Goal: Information Seeking & Learning: Learn about a topic

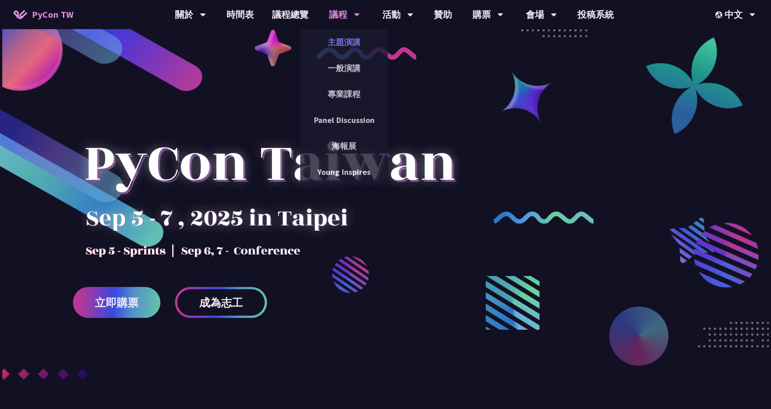
click at [340, 37] on link "主題演講" at bounding box center [344, 41] width 88 height 21
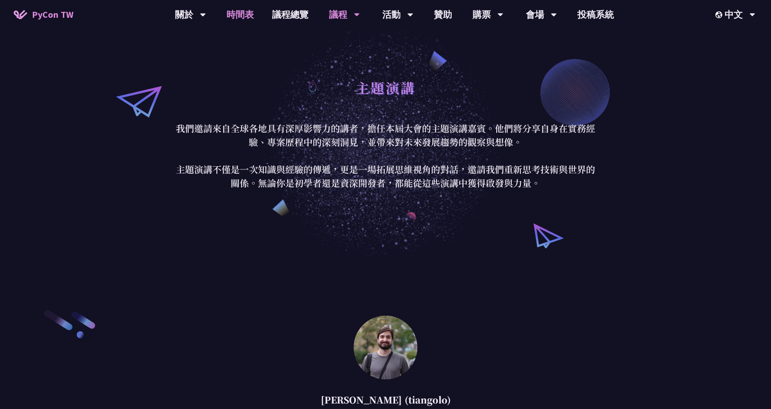
click at [240, 16] on link "時間表" at bounding box center [240, 14] width 46 height 29
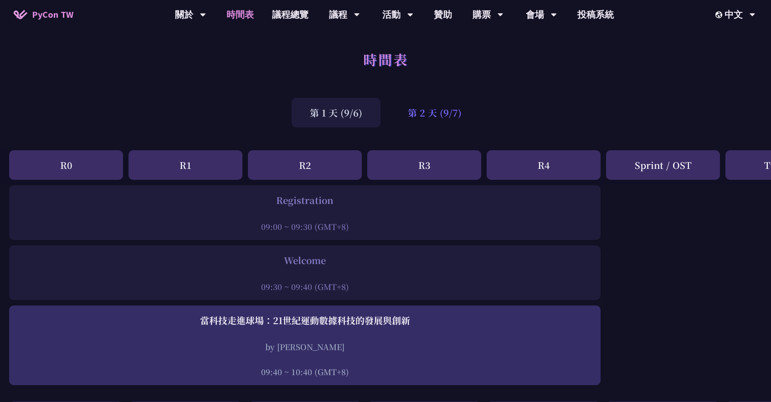
click at [454, 124] on div "第 2 天 (9/7)" at bounding box center [435, 113] width 90 height 30
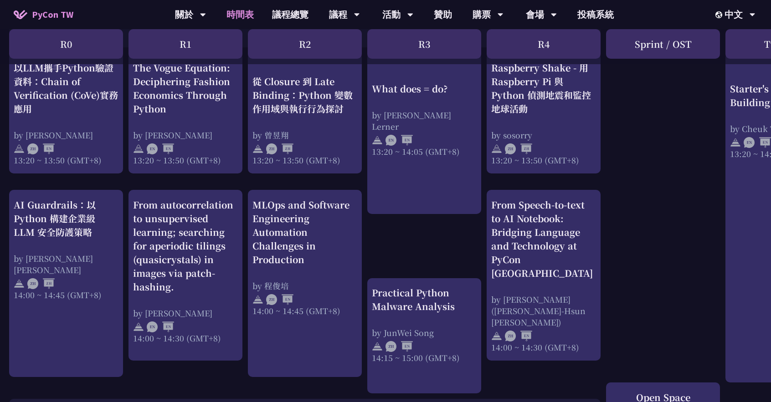
scroll to position [775, 0]
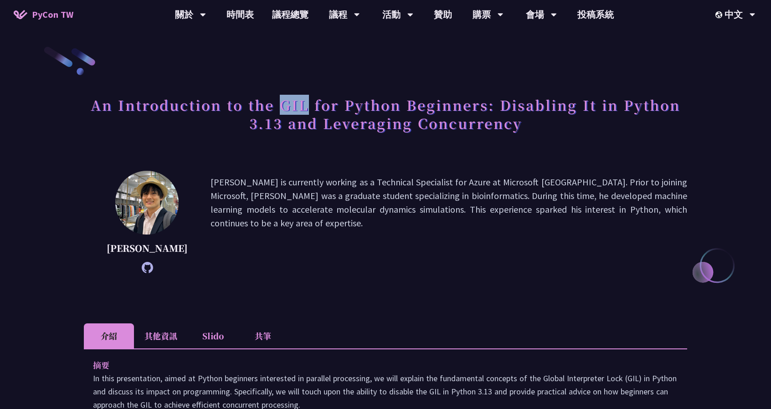
drag, startPoint x: 282, startPoint y: 105, endPoint x: 310, endPoint y: 108, distance: 28.4
click at [310, 108] on h1 "An Introduction to the GIL for Python Beginners: Disabling It in Python 3.13 an…" at bounding box center [385, 114] width 603 height 46
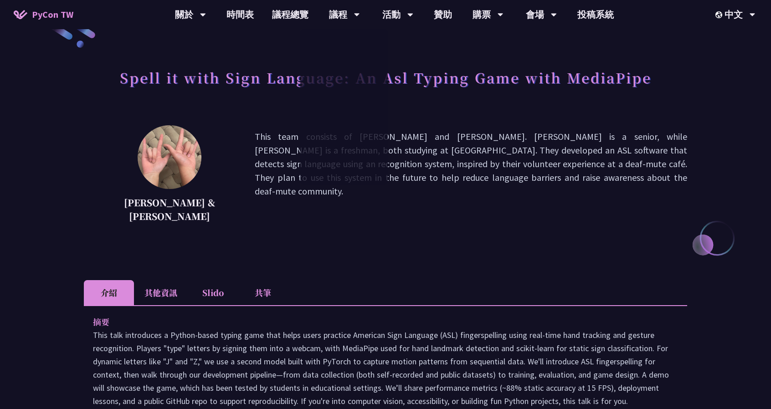
scroll to position [228, 0]
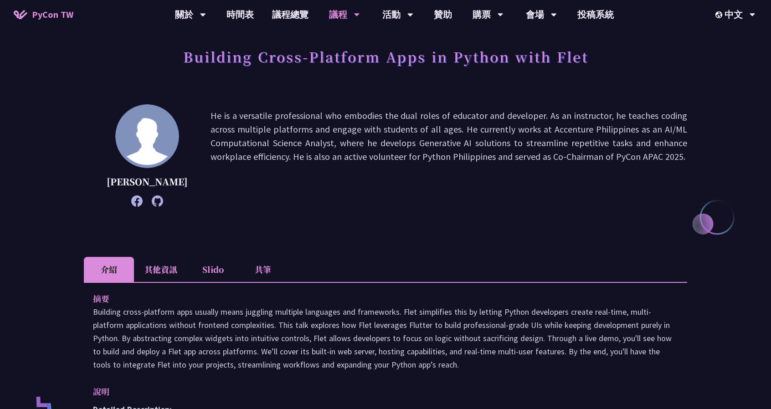
scroll to position [46, 0]
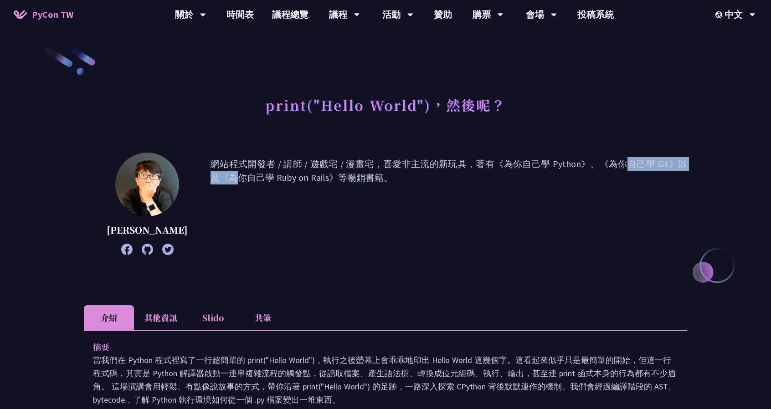
drag, startPoint x: 487, startPoint y: 161, endPoint x: 561, endPoint y: 166, distance: 74.0
click at [561, 166] on p "網站程式開發者 / 講師 / 遊戲宅 / 漫畫宅，喜愛非主流的新玩具，著有《為你自己學 Python》、《為你自己學 Git》以及《為你自己學 Ruby on…" at bounding box center [449, 203] width 477 height 93
click at [469, 77] on div "print("Hello World")，然後呢？ 高見龍 網站程式開發者 / 講師 / 遊戲宅 / 漫畫宅，喜愛非主流的新玩具，著有《為你自己學 Pytho…" at bounding box center [385, 390] width 603 height 689
click at [540, 156] on div "高見龍 網站程式開發者 / 講師 / 遊戲宅 / 漫畫宅，喜愛非主流的新玩具，著有《為你自己學 Python》、《為你自己學 Git》以及《為你自己學 Rub…" at bounding box center [385, 204] width 603 height 103
drag, startPoint x: 563, startPoint y: 165, endPoint x: 490, endPoint y: 157, distance: 73.8
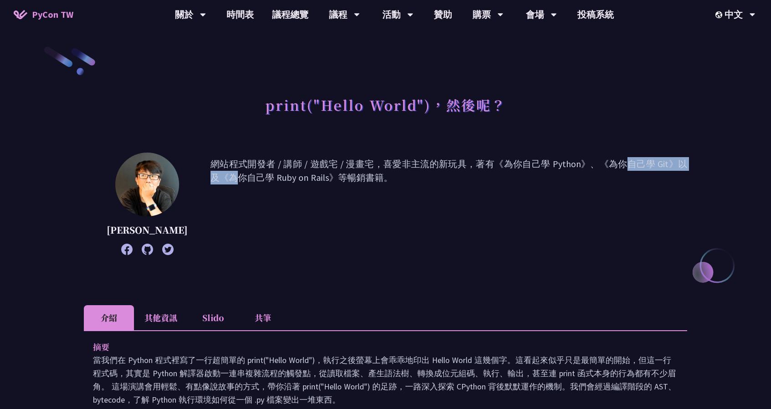
click at [490, 157] on p "網站程式開發者 / 講師 / 遊戲宅 / 漫畫宅，喜愛非主流的新玩具，著有《為你自己學 Python》、《為你自己學 Git》以及《為你自己學 Ruby on…" at bounding box center [449, 203] width 477 height 93
click at [496, 148] on div "print("Hello World")，然後呢？ 高見龍 網站程式開發者 / 講師 / 遊戲宅 / 漫畫宅，喜愛非主流的新玩具，著有《為你自己學 Pytho…" at bounding box center [385, 390] width 603 height 689
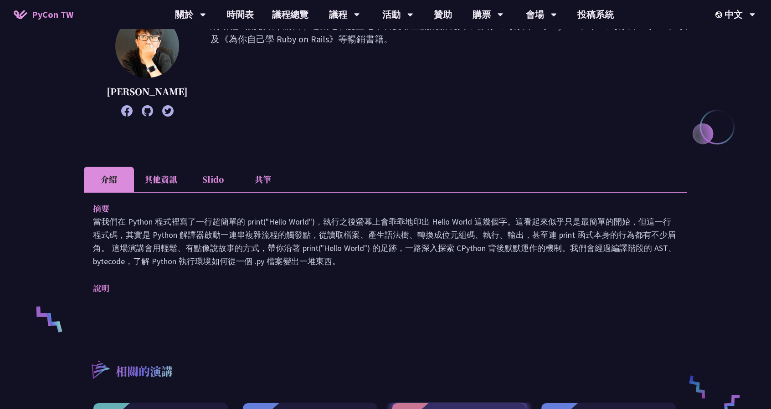
scroll to position [137, 0]
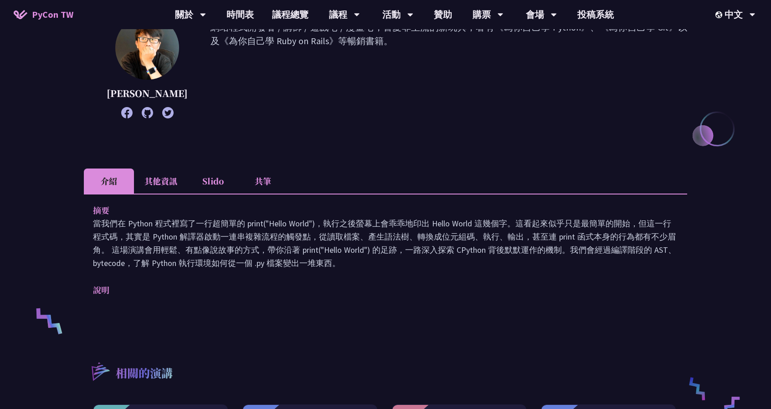
drag, startPoint x: 138, startPoint y: 263, endPoint x: 271, endPoint y: 268, distance: 133.2
click at [258, 268] on p "當我們在 Python 程式裡寫了一行超簡單的 print("Hello World")，執行之後螢幕上會乖乖地印出 Hello World 這幾個字。這看起…" at bounding box center [385, 243] width 585 height 53
click at [277, 268] on p "當我們在 Python 程式裡寫了一行超簡單的 print("Hello World")，執行之後螢幕上會乖乖地印出 Hello World 這幾個字。這看起…" at bounding box center [385, 243] width 585 height 53
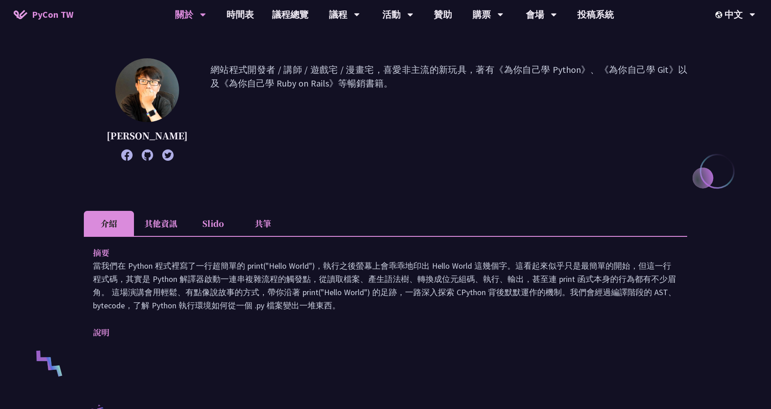
scroll to position [91, 0]
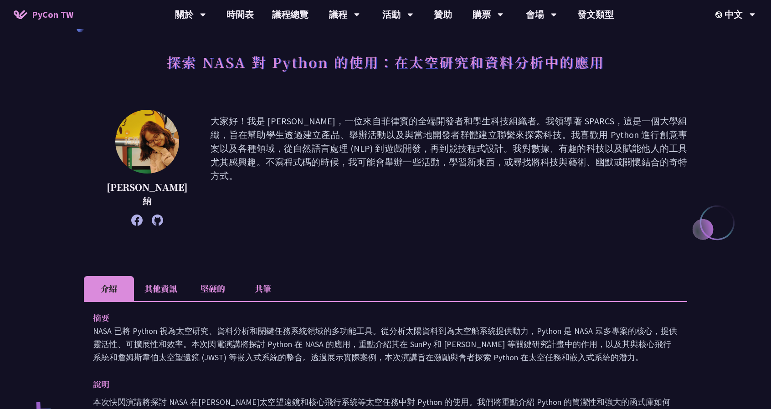
scroll to position [46, 0]
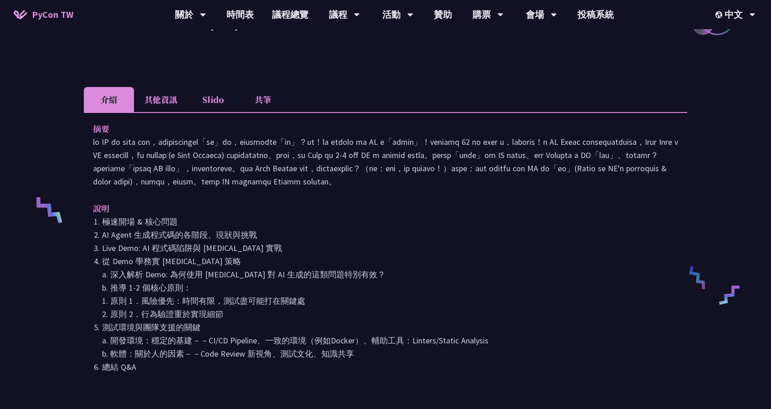
scroll to position [182, 0]
